Goal: Information Seeking & Learning: Learn about a topic

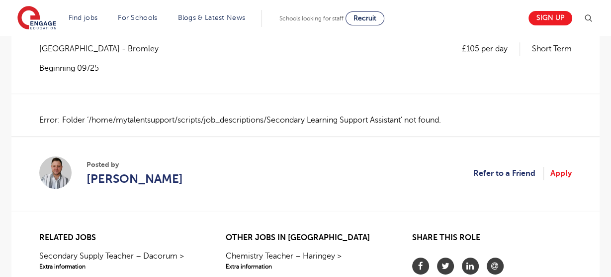
scroll to position [223, 0]
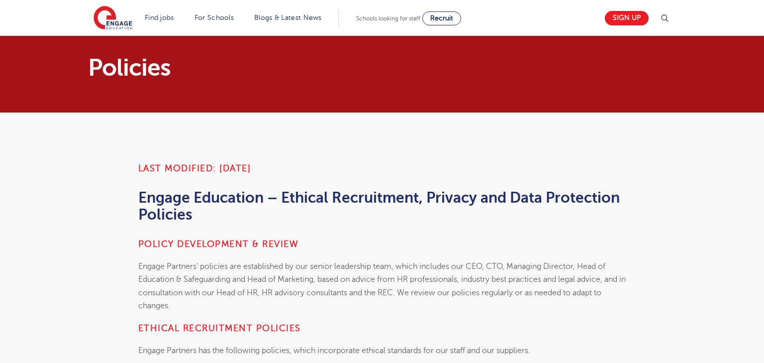
scroll to position [8, 0]
